Goal: Task Accomplishment & Management: Use online tool/utility

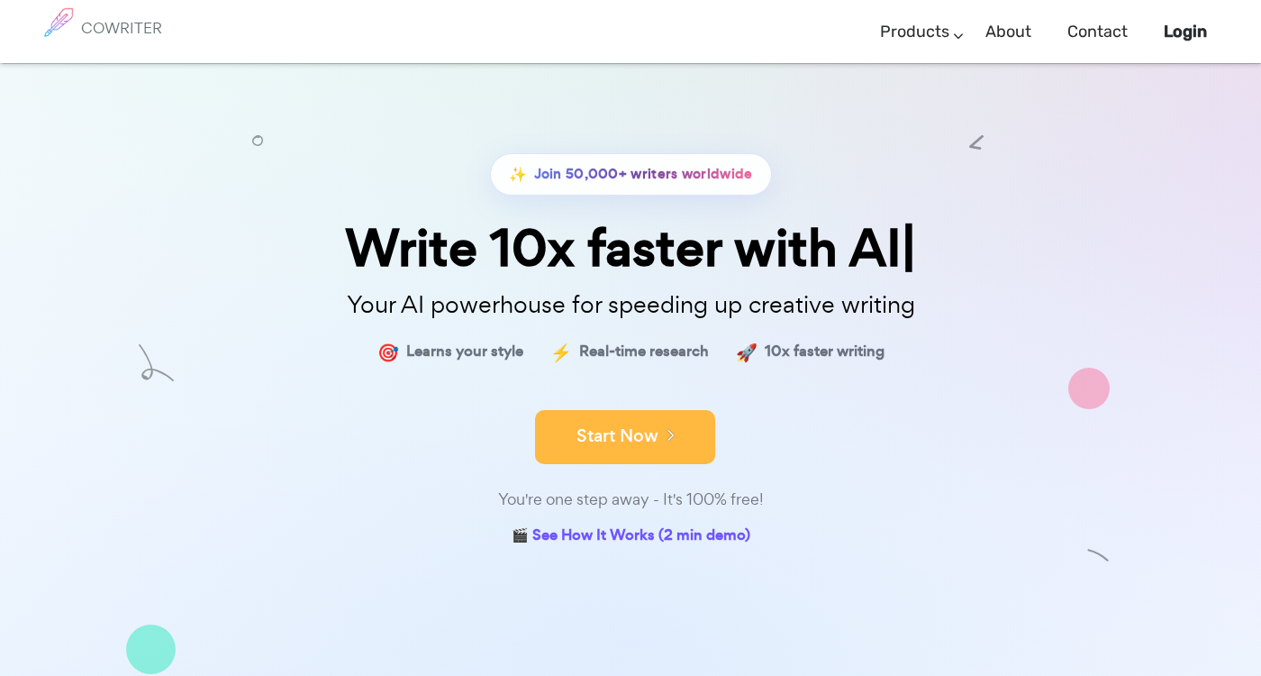
click at [649, 443] on button "Start Now" at bounding box center [625, 437] width 180 height 54
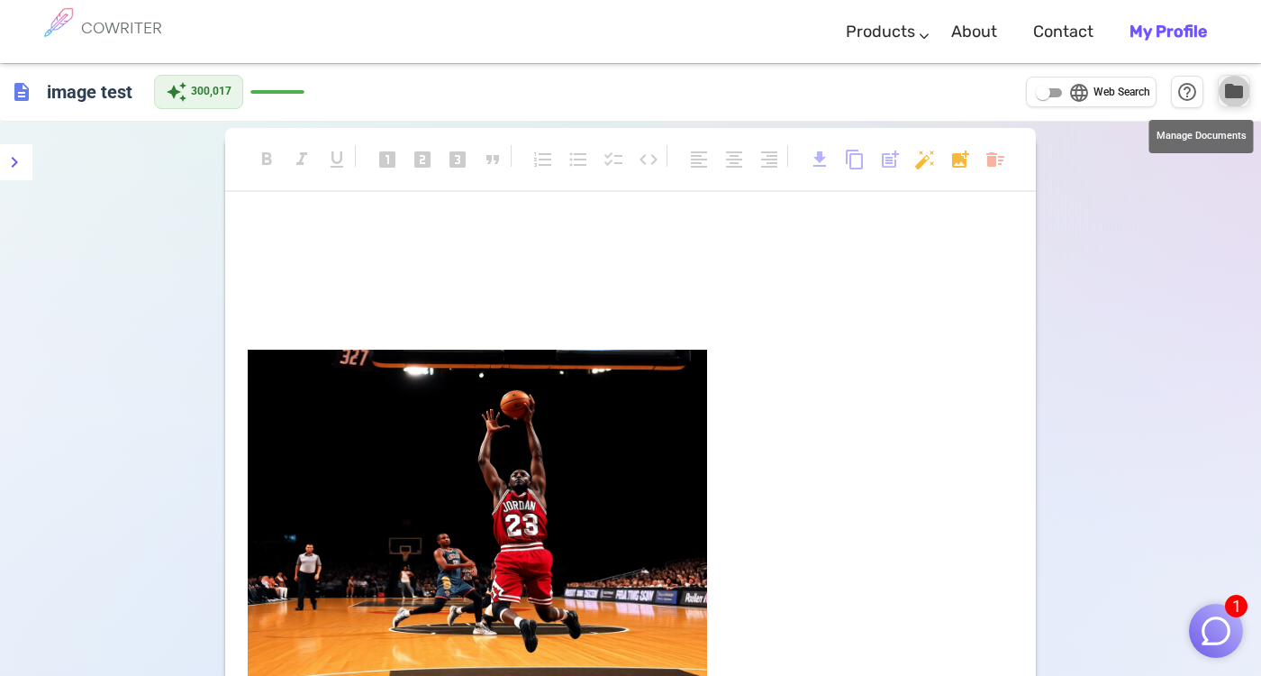
click at [1235, 86] on span "folder" at bounding box center [1234, 91] width 22 height 22
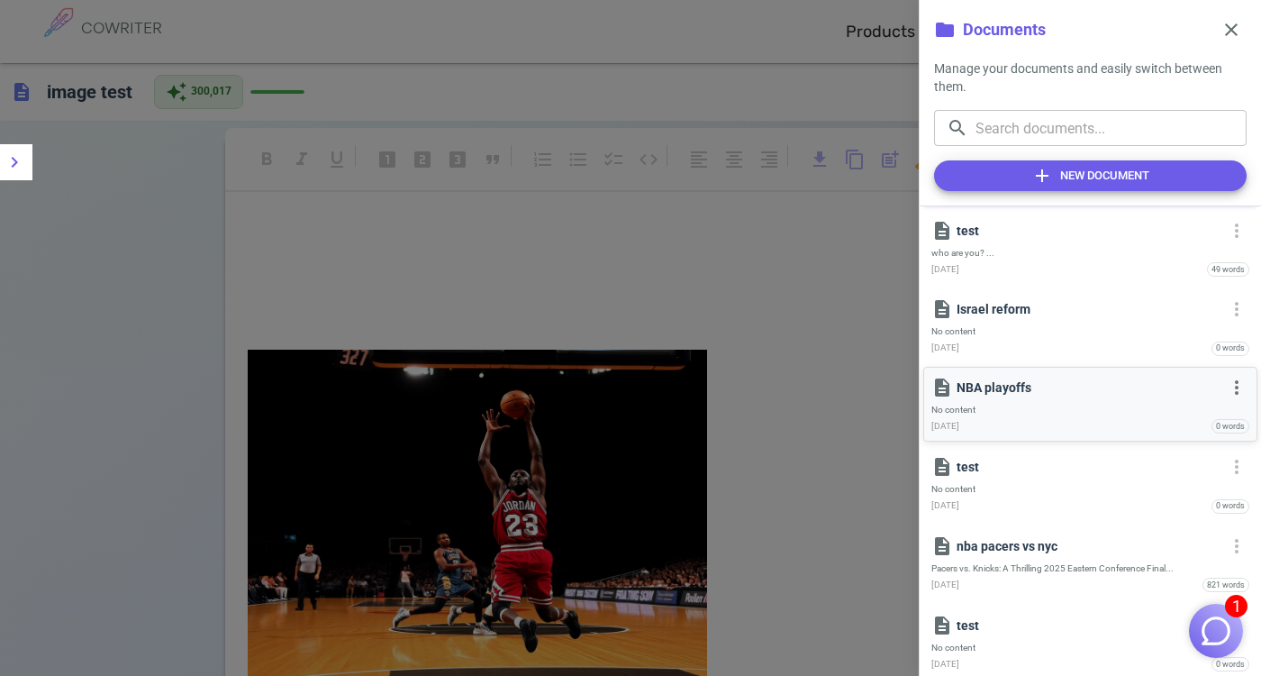
scroll to position [80, 0]
click at [1035, 234] on p "test" at bounding box center [1089, 229] width 264 height 18
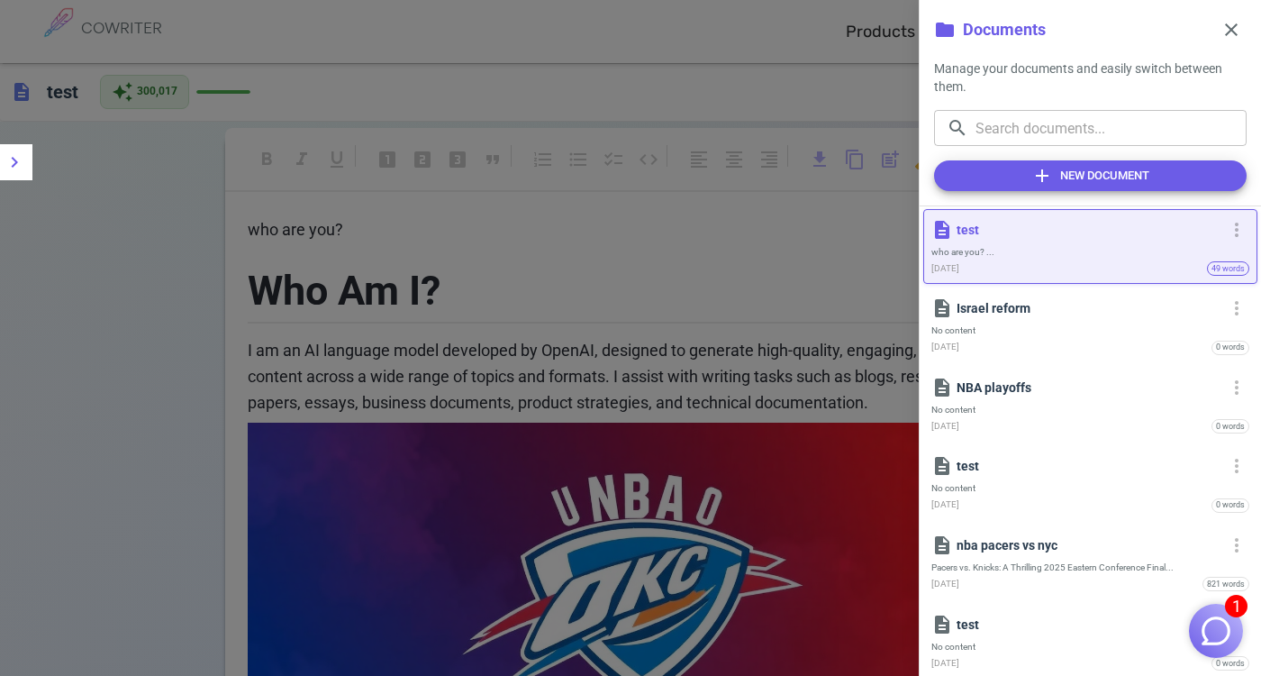
click at [761, 350] on div at bounding box center [630, 338] width 1261 height 676
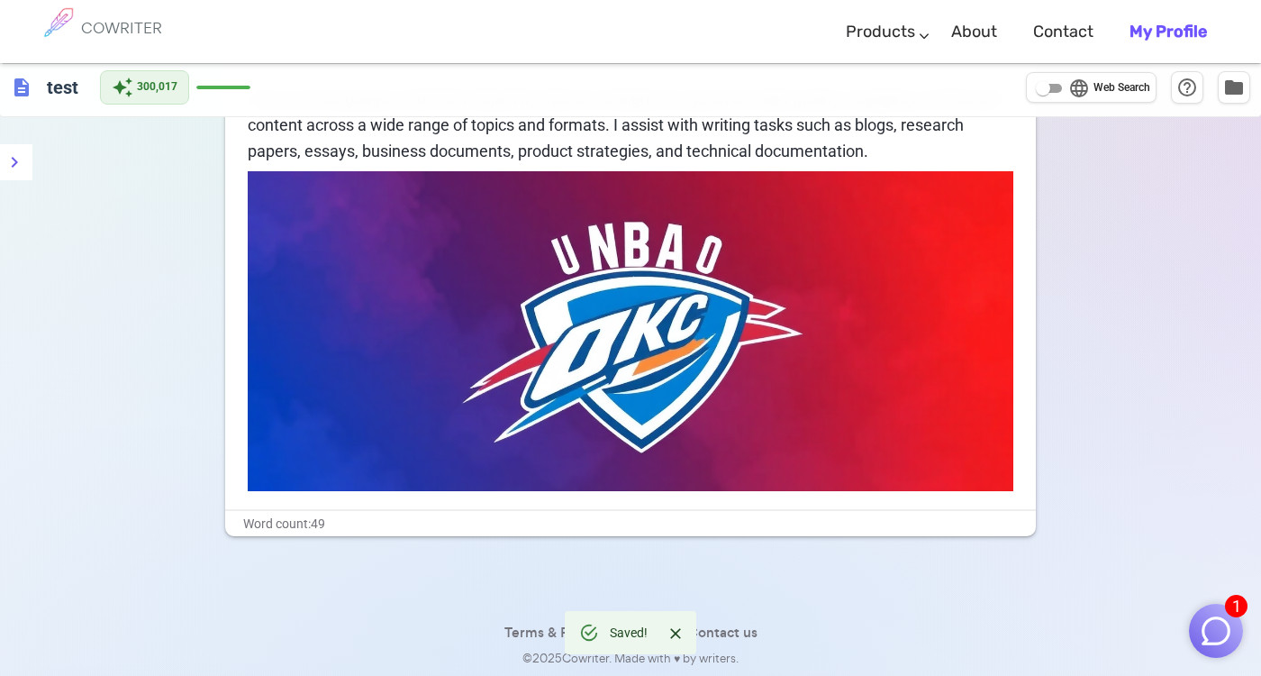
scroll to position [0, 0]
